Goal: Transaction & Acquisition: Book appointment/travel/reservation

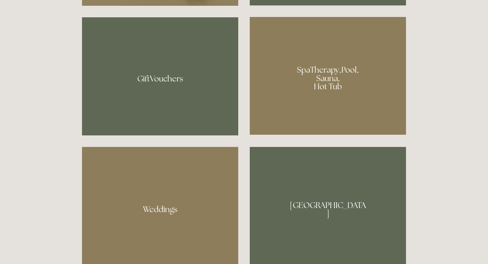
scroll to position [538, 0]
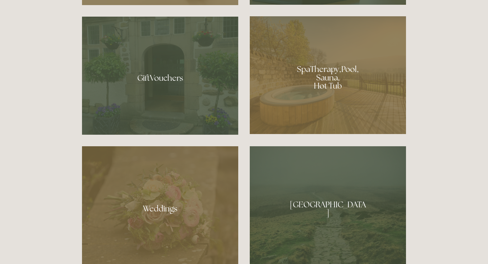
click at [327, 83] on div at bounding box center [328, 75] width 156 height 118
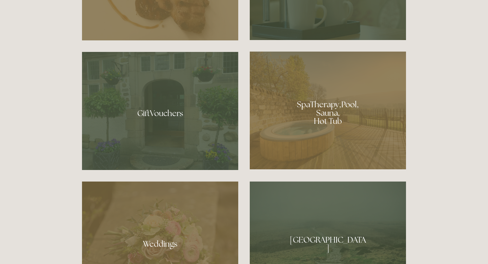
scroll to position [492, 0]
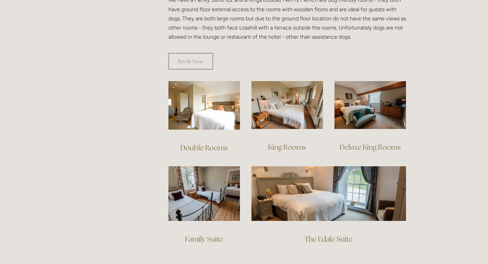
scroll to position [418, 0]
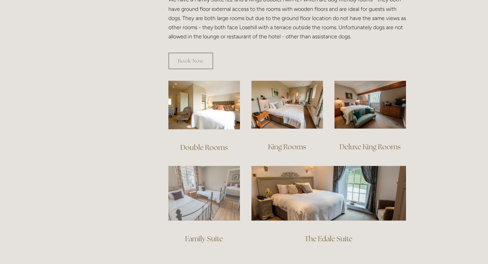
click at [191, 189] on img at bounding box center [204, 193] width 72 height 55
